Goal: Task Accomplishment & Management: Complete application form

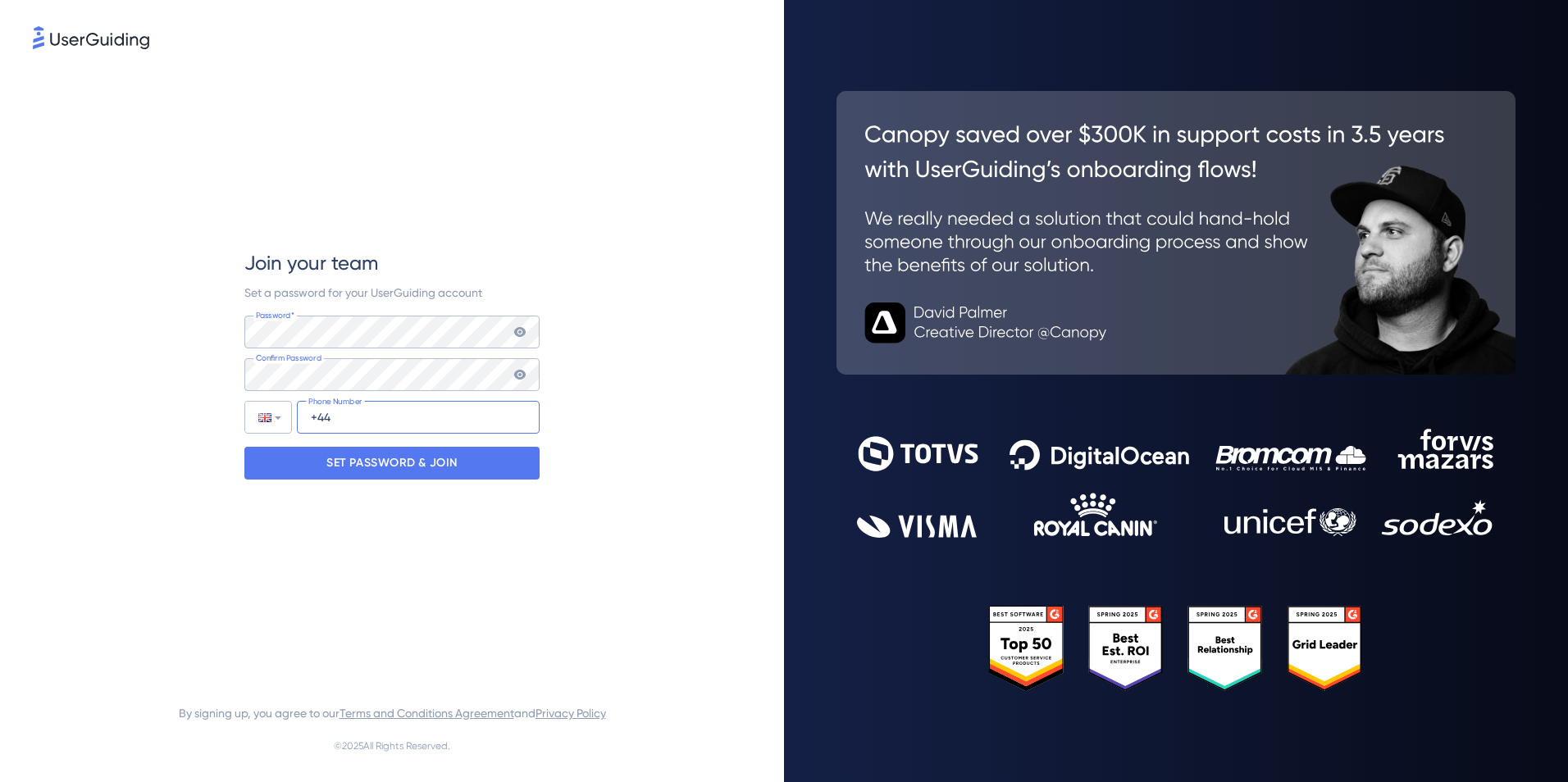
click at [405, 417] on input "+44" at bounding box center [418, 417] width 243 height 33
type input "[PHONE_NUMBER]"
click at [433, 466] on p "SET PASSWORD & JOIN" at bounding box center [392, 463] width 132 height 26
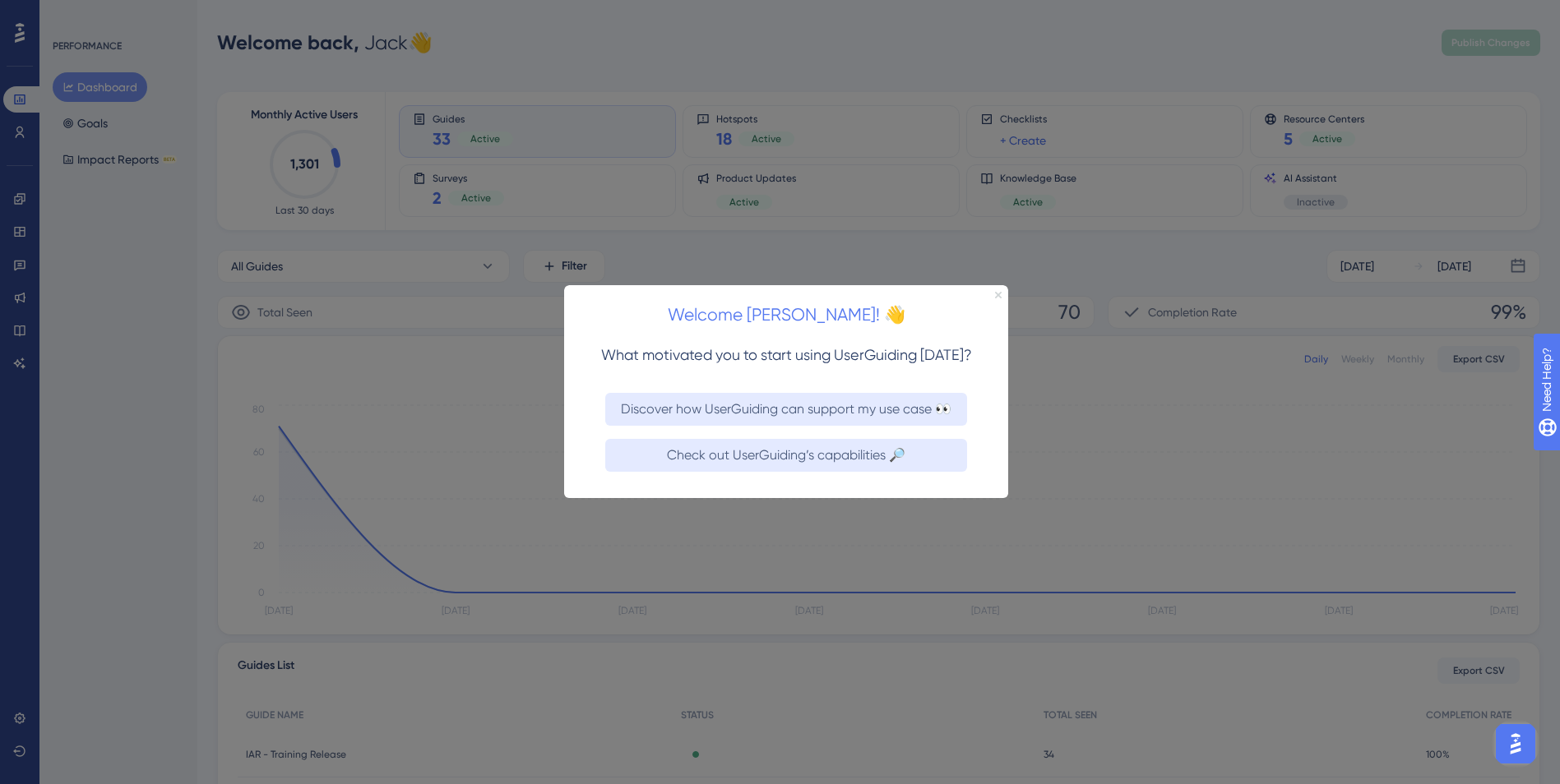
click at [1001, 292] on icon "Close Preview" at bounding box center [998, 295] width 7 height 7
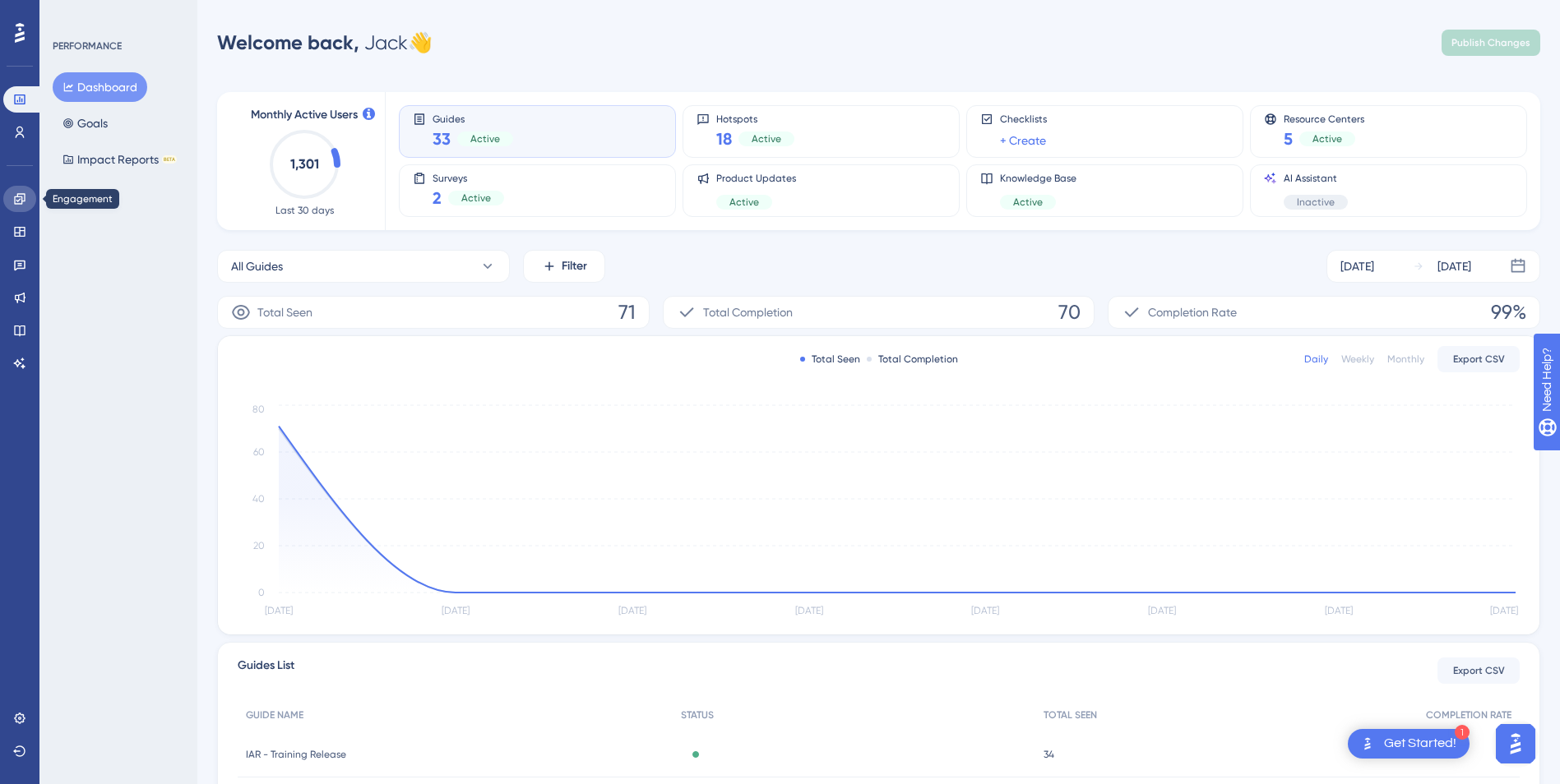
click at [24, 202] on icon at bounding box center [20, 199] width 13 height 13
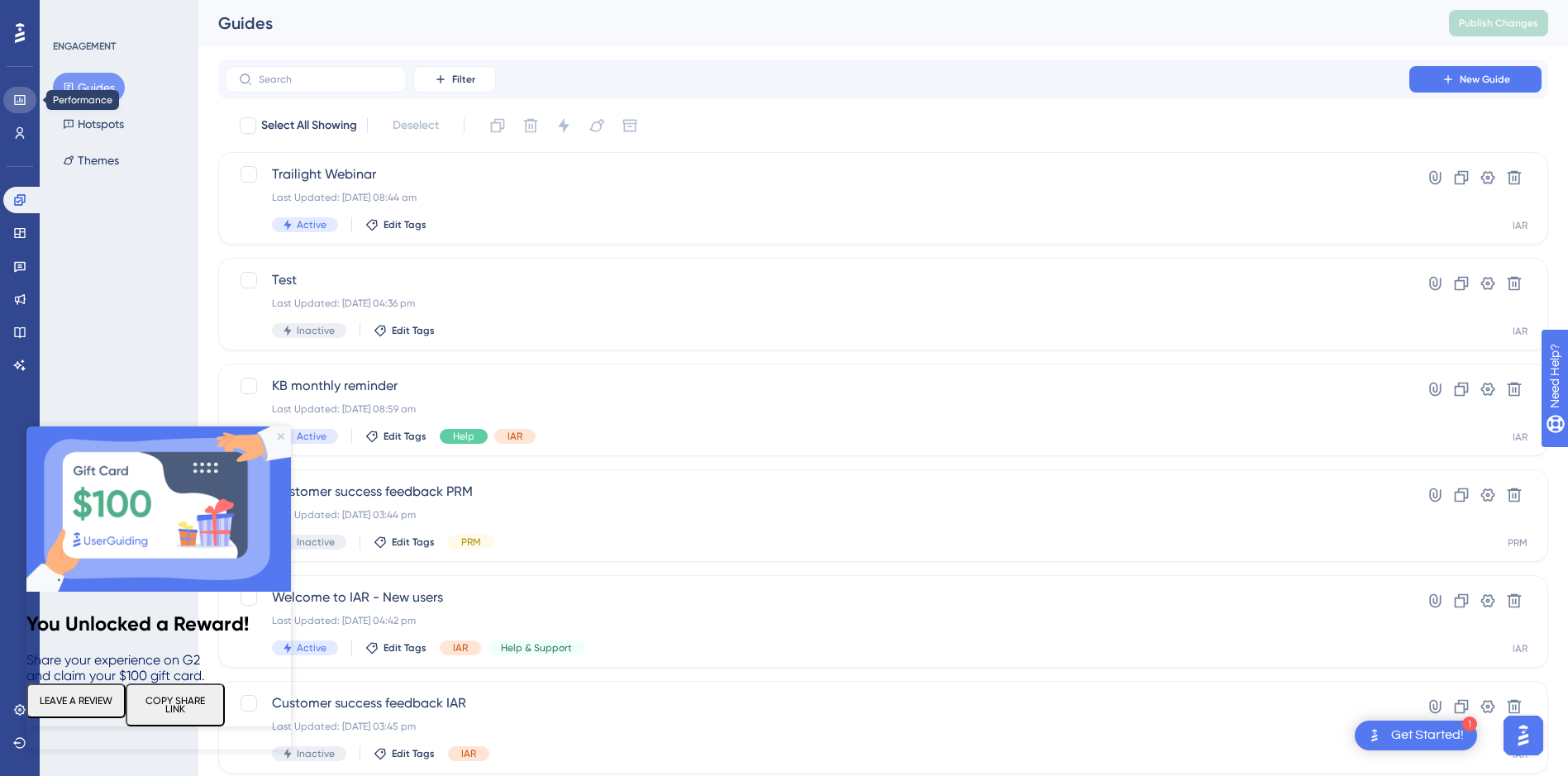
click at [23, 105] on icon at bounding box center [19, 100] width 11 height 10
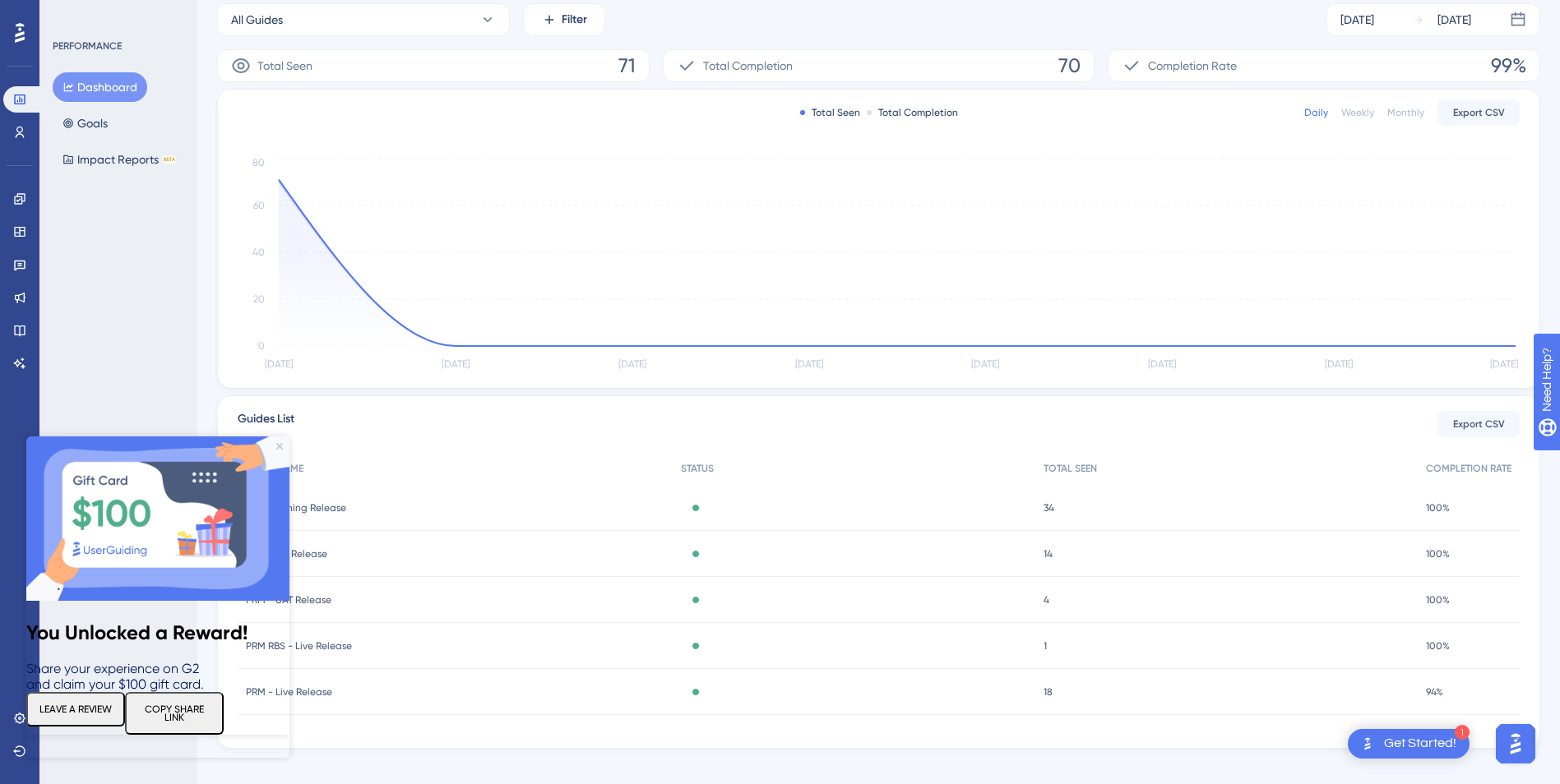
scroll to position [264, 0]
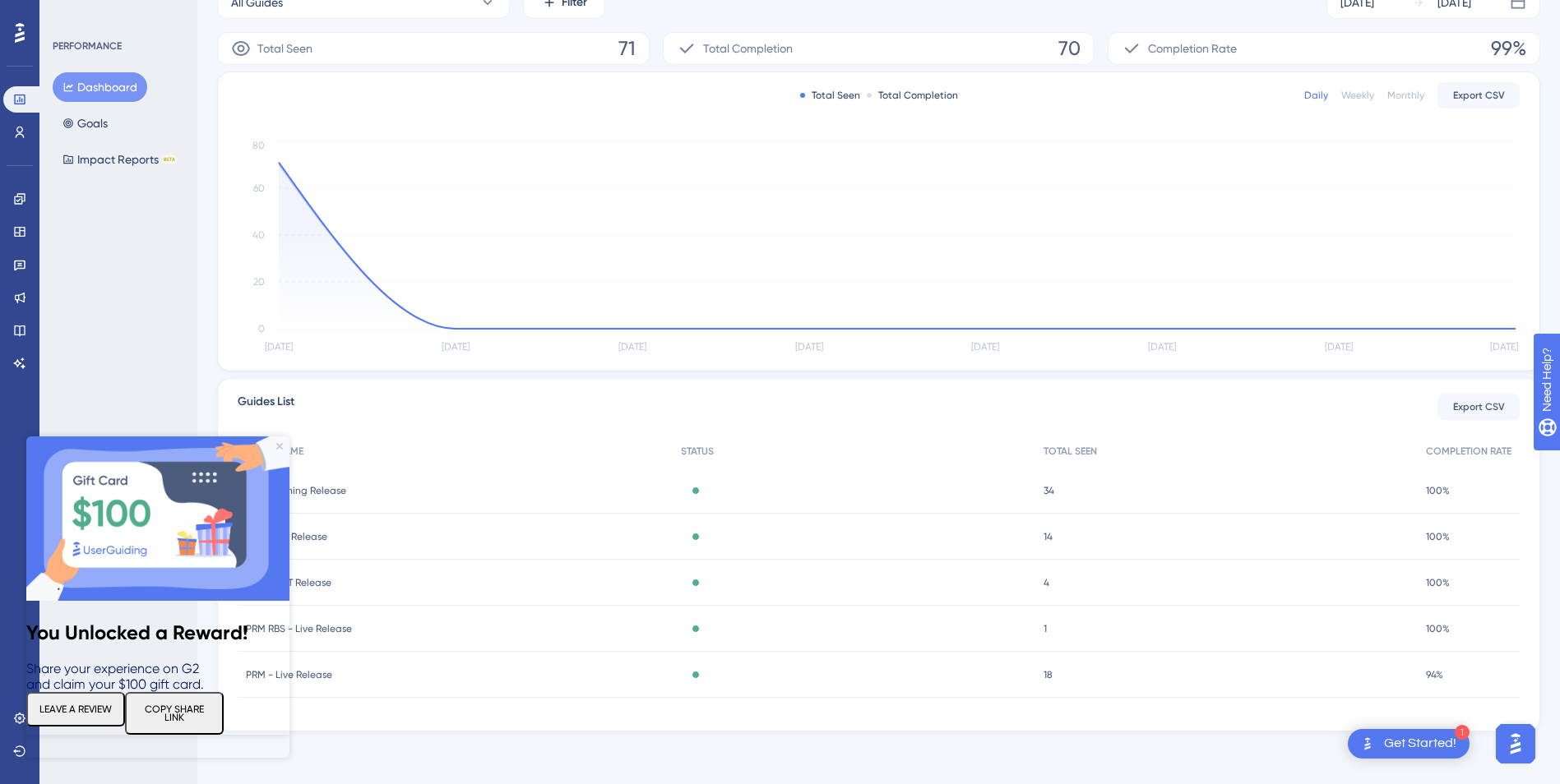
click at [280, 441] on img at bounding box center [157, 518] width 263 height 165
click at [279, 445] on icon "Close Preview" at bounding box center [279, 446] width 7 height 7
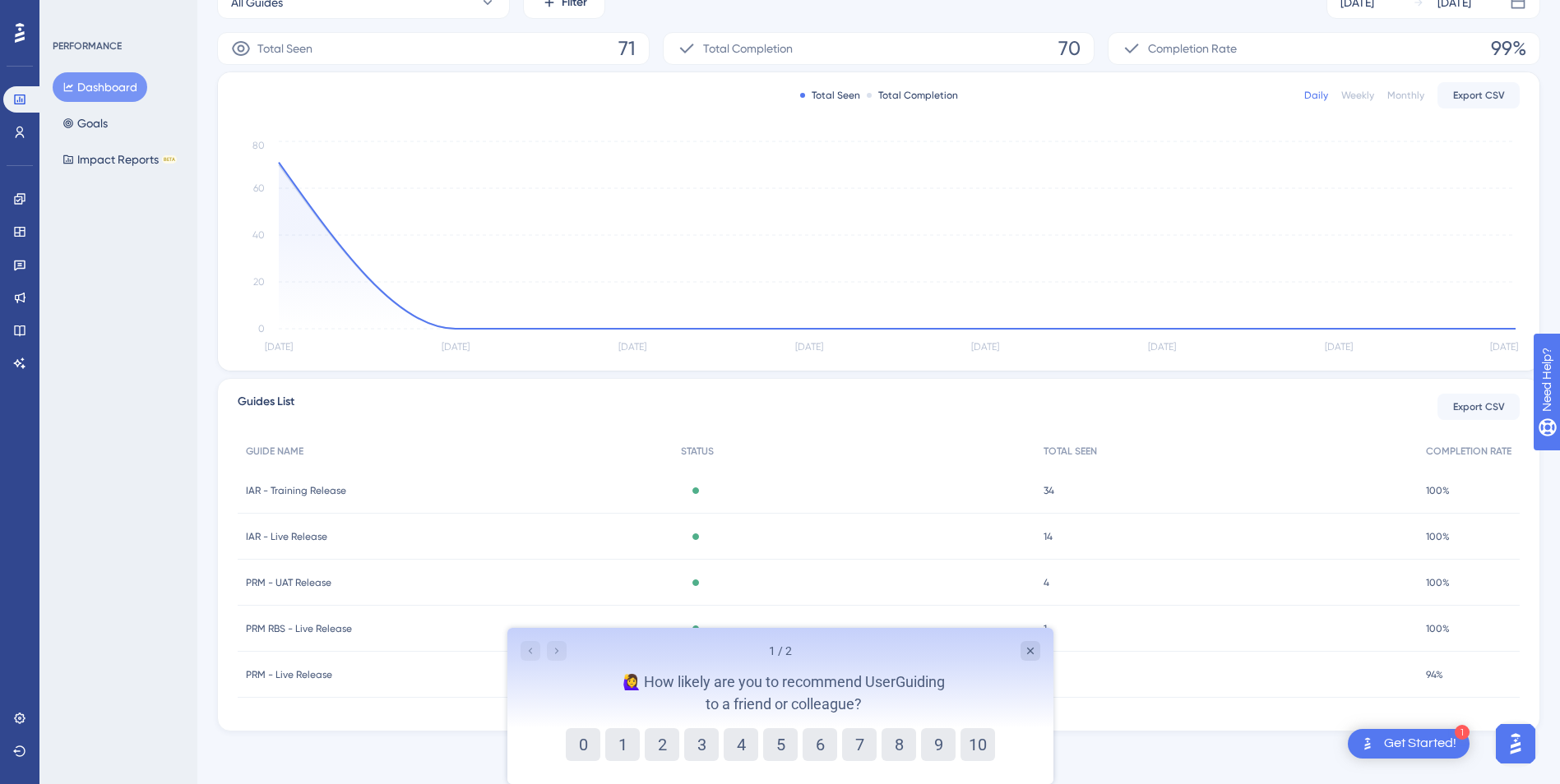
scroll to position [0, 0]
click at [1027, 645] on icon "Close survey" at bounding box center [1030, 651] width 13 height 13
